Goal: Find specific page/section: Find specific page/section

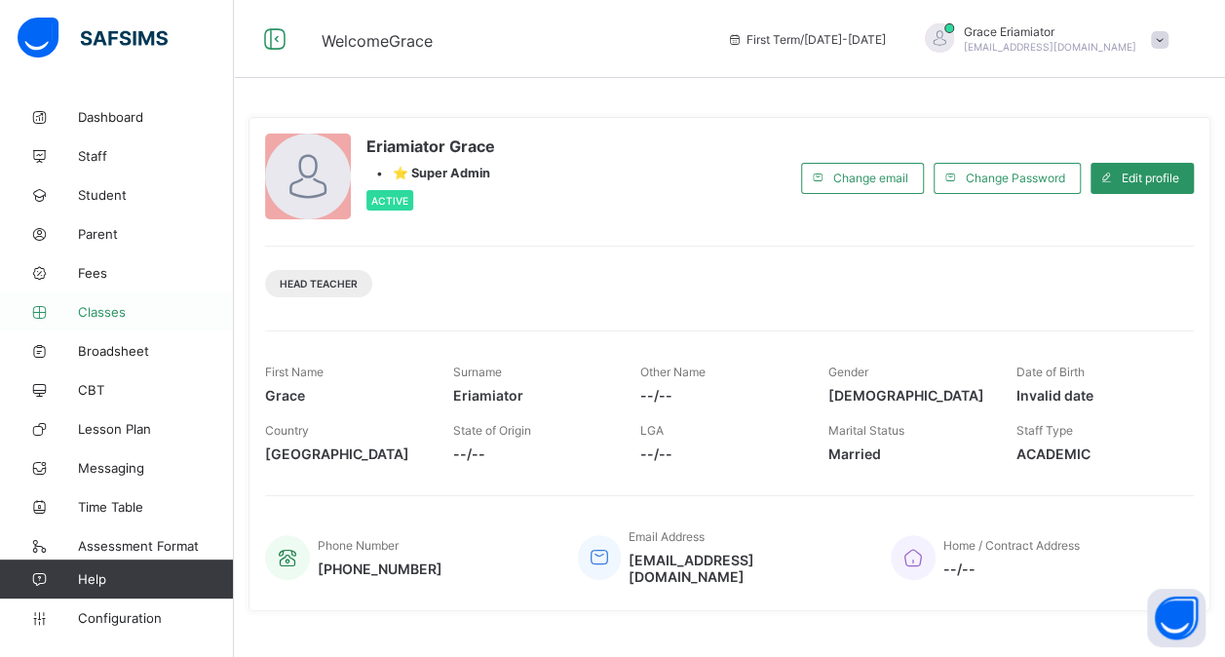
click at [101, 308] on span "Classes" at bounding box center [156, 312] width 156 height 16
